Goal: Task Accomplishment & Management: Complete application form

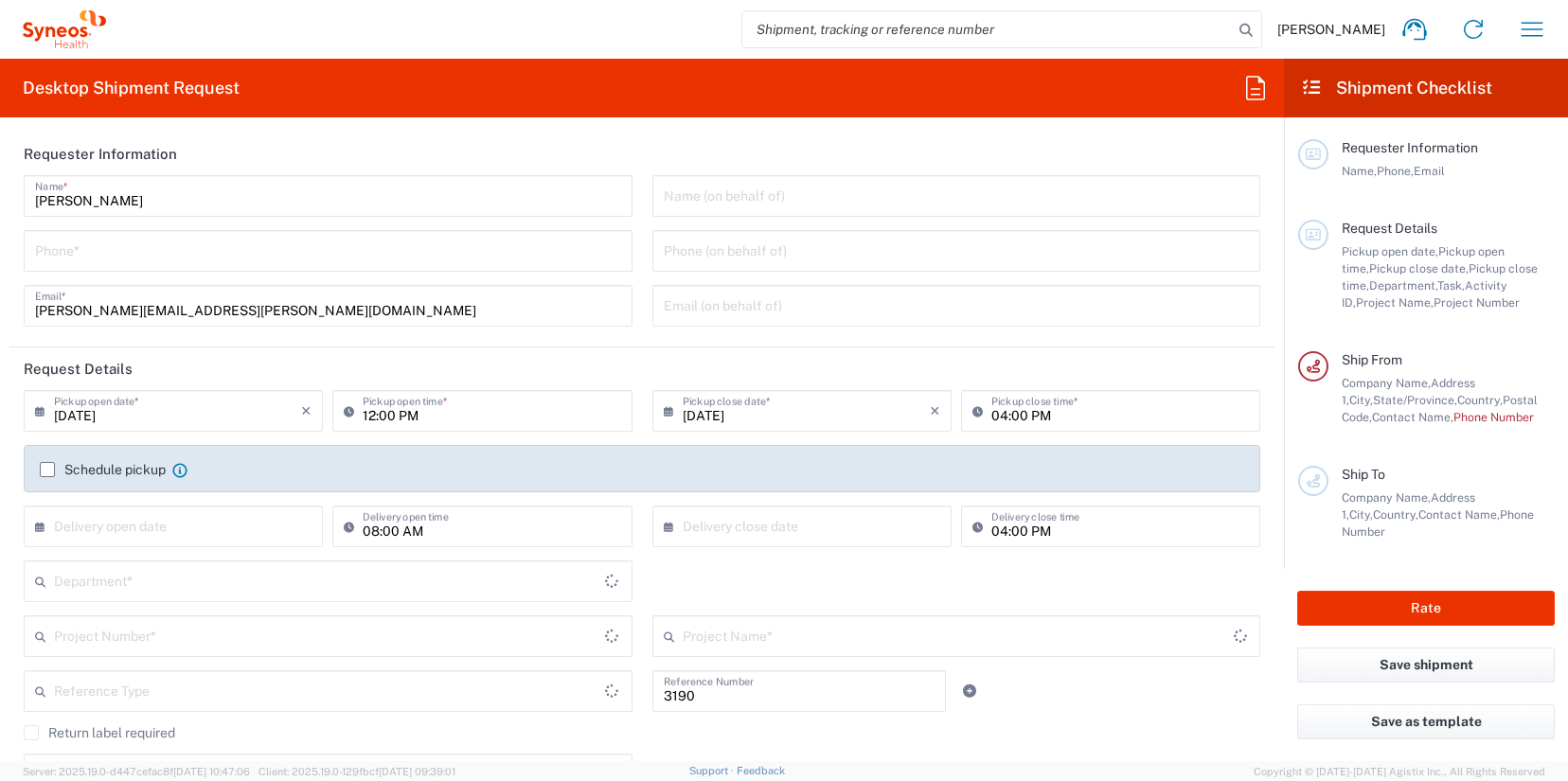
type input "Department"
type input "[US_STATE]"
type input "[GEOGRAPHIC_DATA]"
type input "[PERSON_NAME] Rsrch Grp ([GEOGRAPHIC_DATA]) In"
